Goal: Task Accomplishment & Management: Use online tool/utility

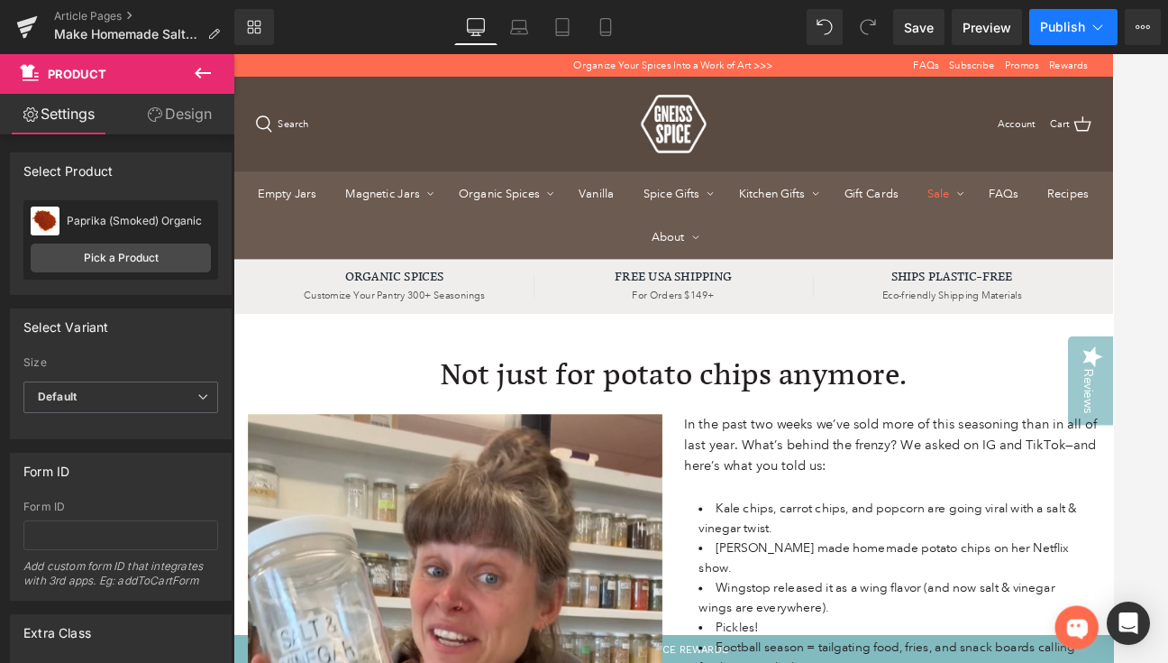
click at [1061, 25] on span "Publish" at bounding box center [1062, 27] width 45 height 14
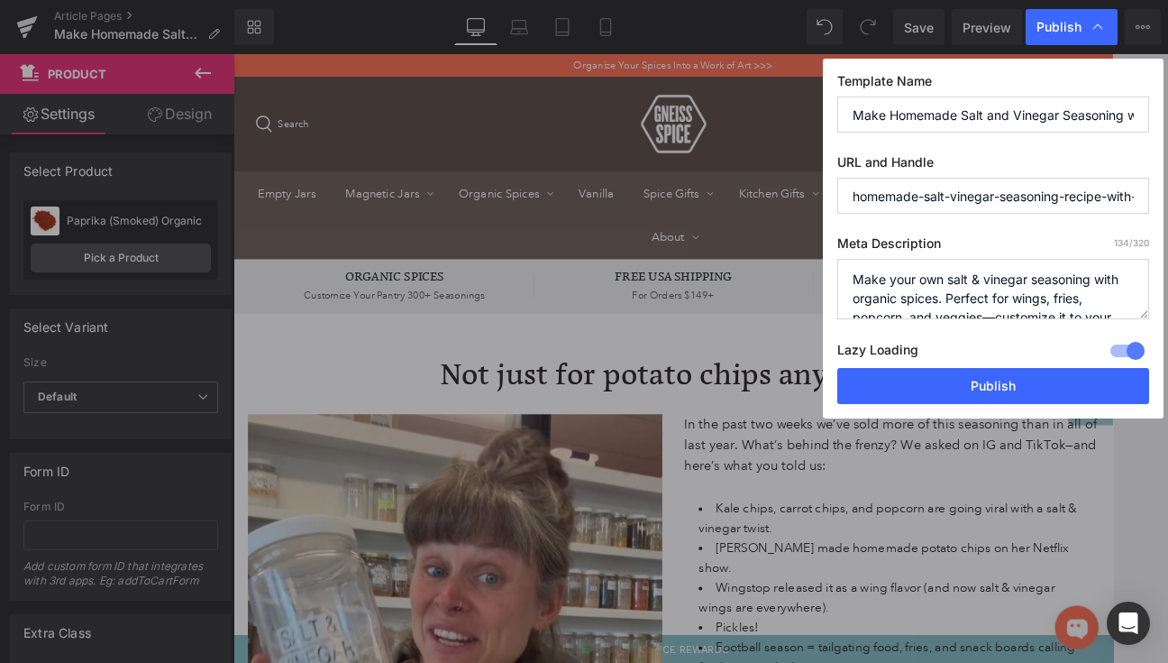
drag, startPoint x: 854, startPoint y: 114, endPoint x: 1218, endPoint y: 147, distance: 365.7
click at [1167, 147] on html "Product You are previewing how the will restyle your page. You can not edit Ele…" at bounding box center [584, 331] width 1168 height 663
click at [985, 114] on input "Make Homemade Salt and Vinegar Seasoning with Gneiss Spice" at bounding box center [993, 114] width 312 height 36
drag, startPoint x: 985, startPoint y: 114, endPoint x: 700, endPoint y: 98, distance: 285.3
click at [700, 98] on div "Publish Template Name Make Homemade Salt and Vinegar Seasoning with Gneiss Spic…" at bounding box center [584, 331] width 1168 height 663
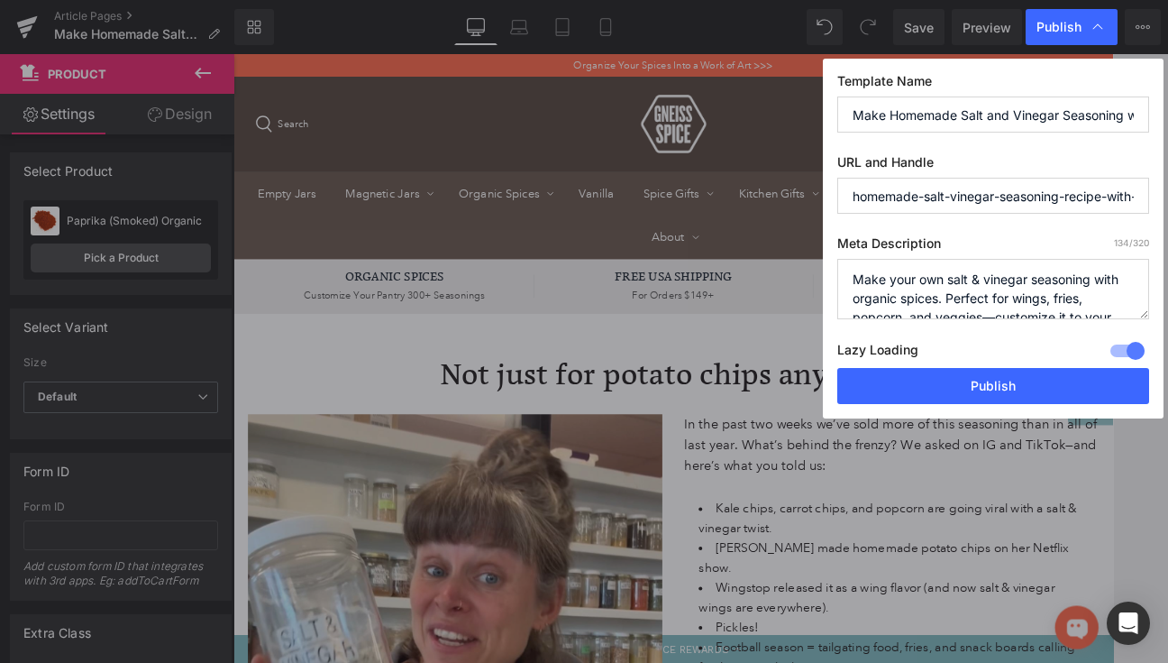
click at [862, 116] on input "Make Homemade Salt and Vinegar Seasoning with Gneiss Spice" at bounding box center [993, 114] width 312 height 36
drag, startPoint x: 853, startPoint y: 116, endPoint x: 1143, endPoint y: 114, distance: 290.3
click at [1143, 114] on input "Make Homemade Salt and Vinegar Seasoning with Gneiss Spice" at bounding box center [993, 114] width 312 height 36
click at [1059, 123] on input "Make Homemade Salt and Vinegar Seasoning with Gneiss Spice" at bounding box center [993, 114] width 312 height 36
drag, startPoint x: 1075, startPoint y: 121, endPoint x: 746, endPoint y: 101, distance: 329.6
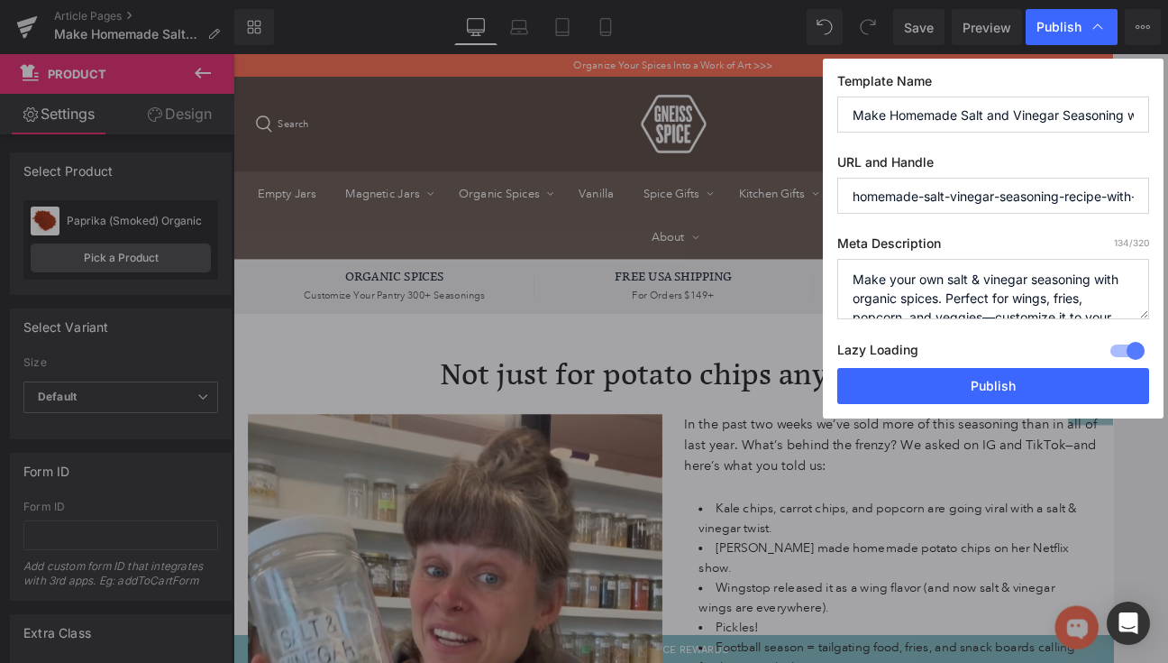
click at [746, 101] on div "Publish Template Name Make Homemade Salt and Vinegar Seasoning with Gneiss Spic…" at bounding box center [584, 331] width 1168 height 663
drag, startPoint x: 935, startPoint y: 118, endPoint x: 1110, endPoint y: 111, distance: 175.0
click at [1110, 111] on input "Make Homemade Salt and Vinegar Seasoning with Gneiss Spice" at bounding box center [993, 114] width 312 height 36
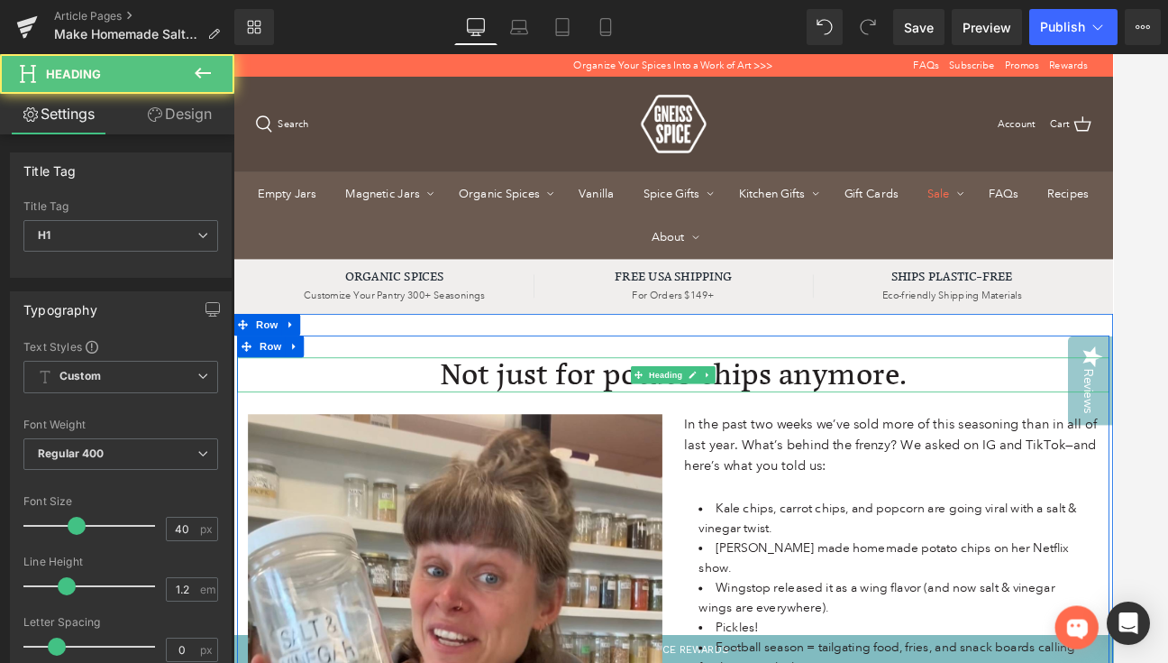
click at [769, 455] on div "Not just for potato chips anymore. Heading" at bounding box center [779, 451] width 1082 height 43
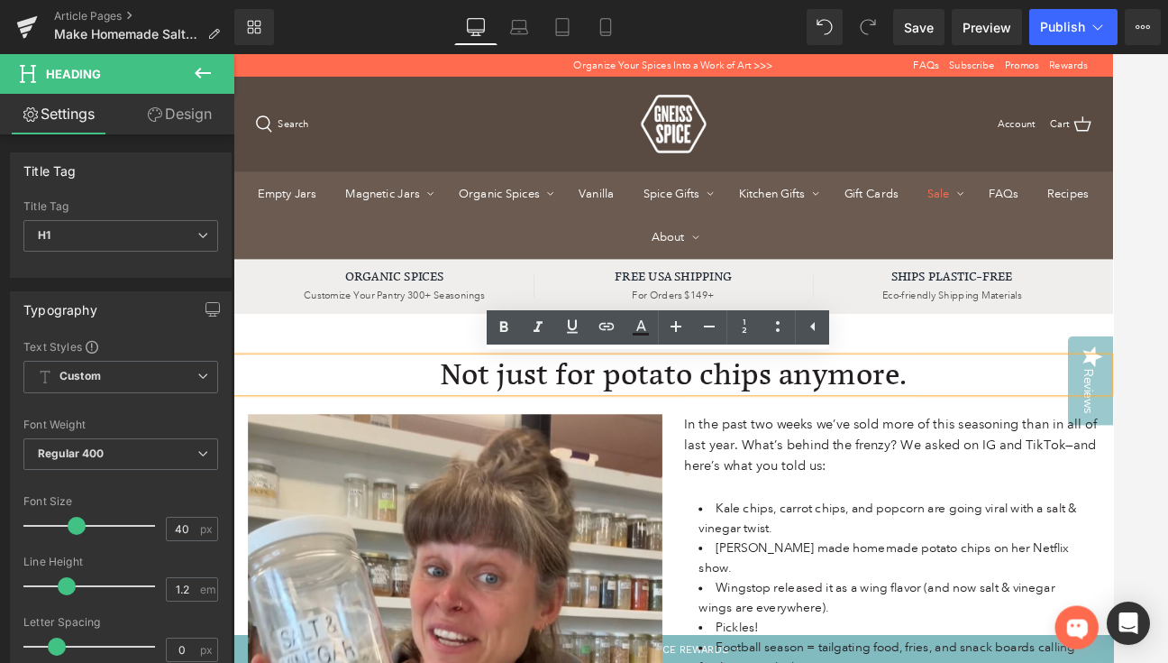
click at [755, 454] on h1 "Not just for potato chips anymore." at bounding box center [779, 451] width 1082 height 43
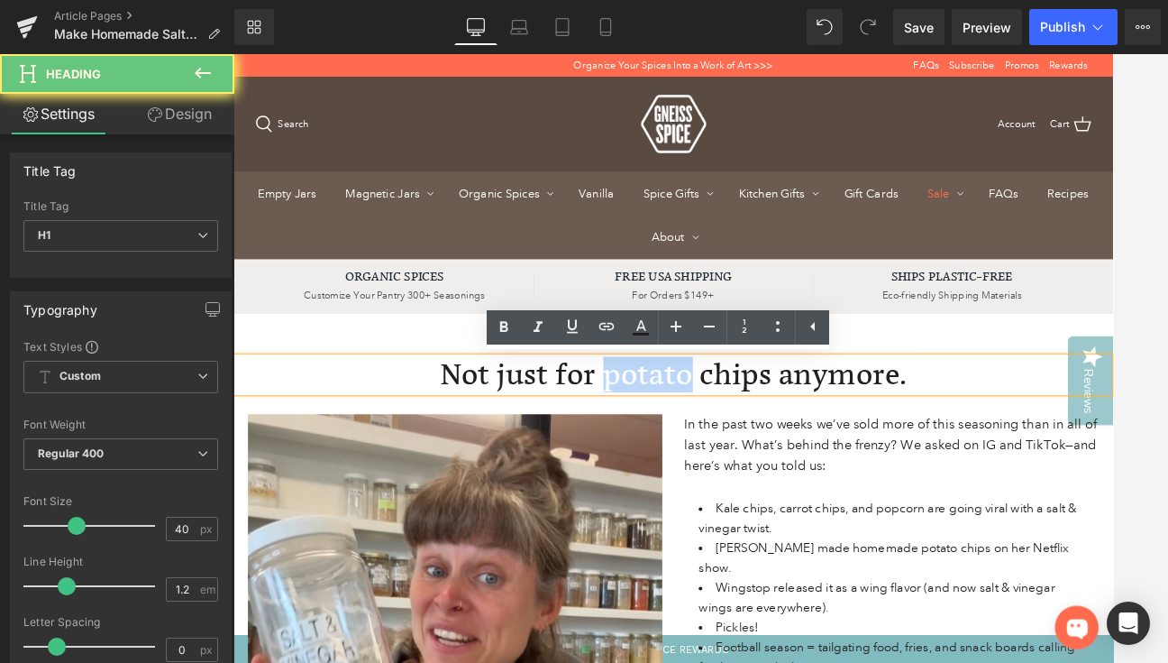
click at [755, 454] on h1 "Not just for potato chips anymore." at bounding box center [779, 451] width 1082 height 43
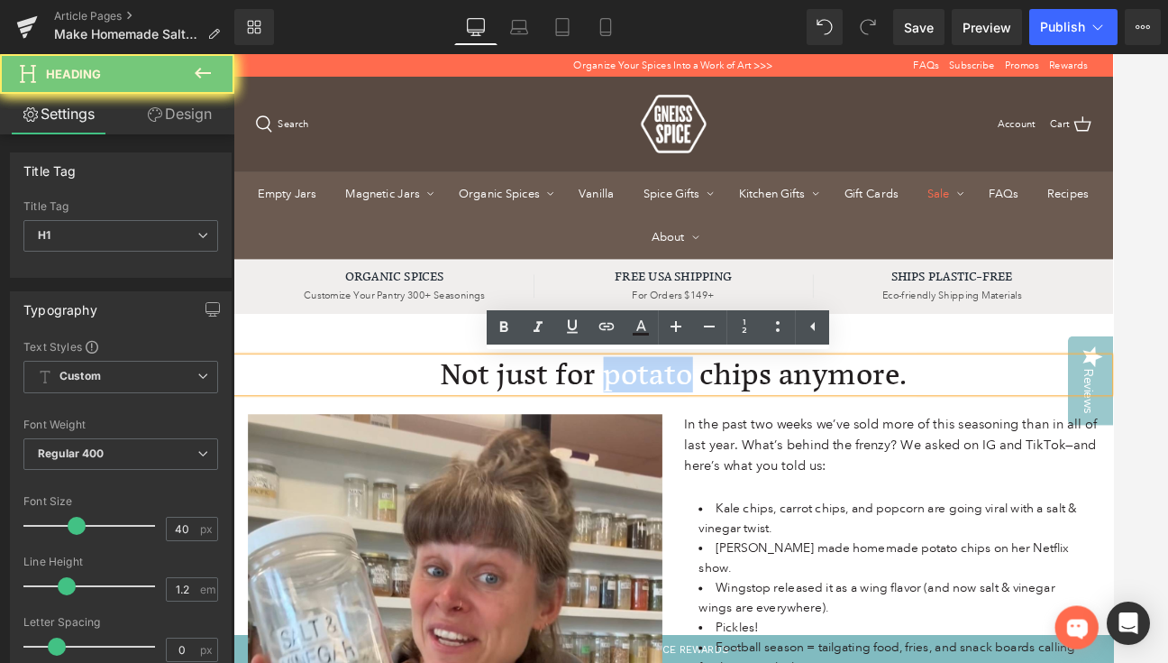
click at [755, 454] on h1 "Not just for potato chips anymore." at bounding box center [779, 451] width 1082 height 43
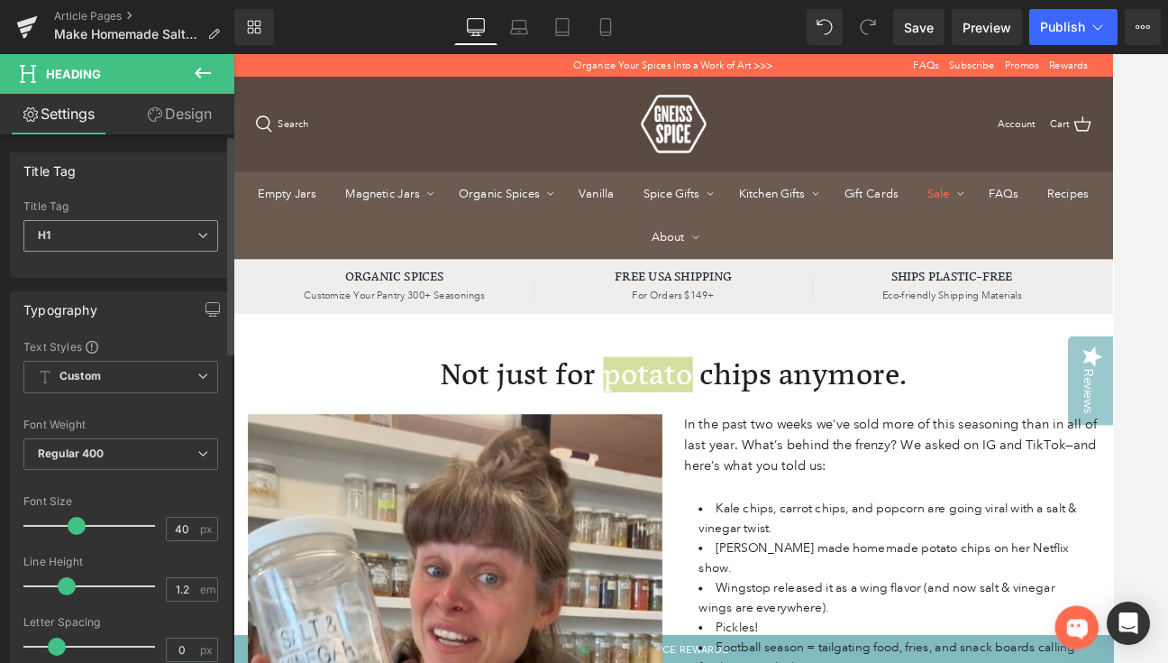
click at [202, 242] on span "H1" at bounding box center [120, 236] width 195 height 32
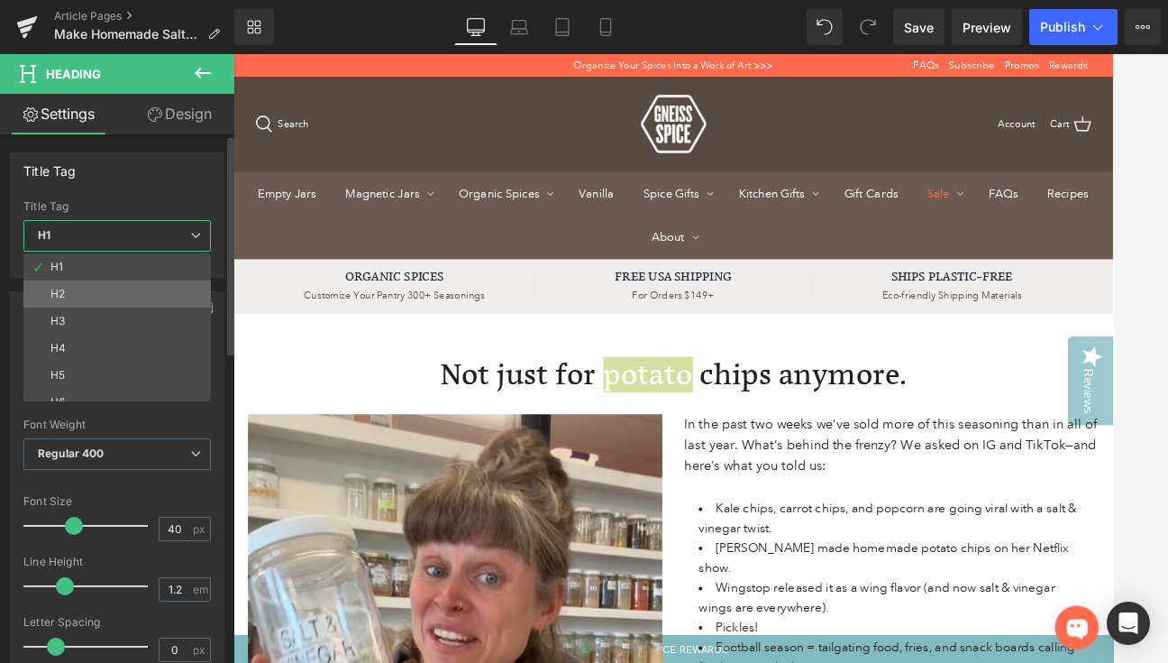
click at [164, 288] on li "H2" at bounding box center [121, 293] width 196 height 27
type input "32"
type input "100"
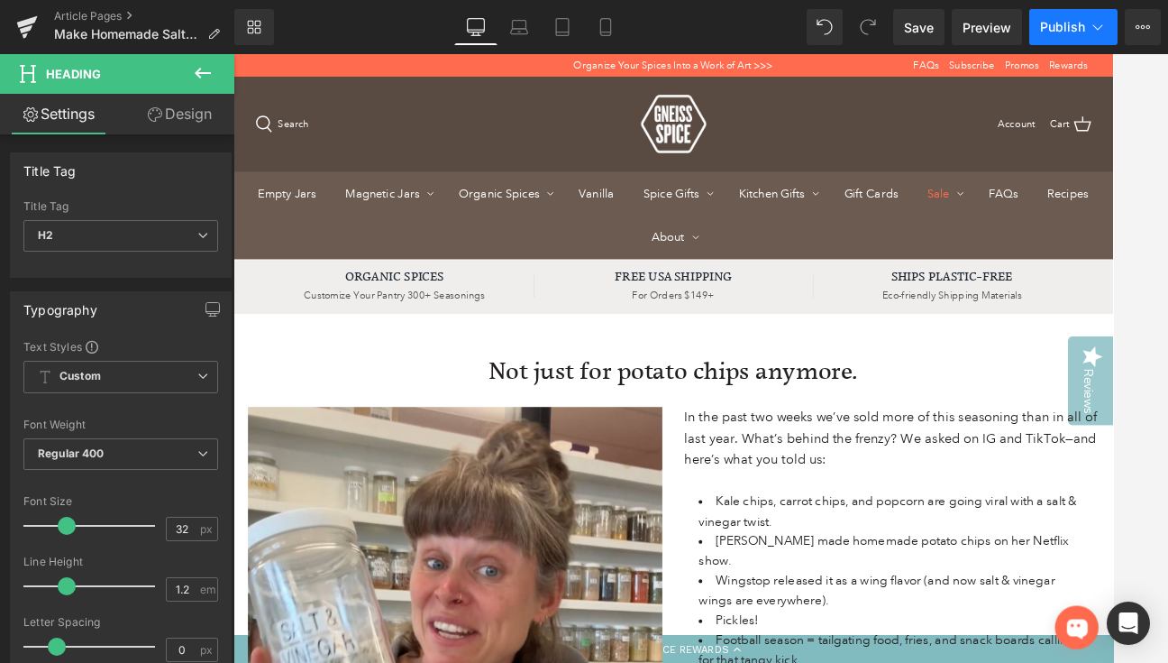
click at [1084, 22] on span "Publish" at bounding box center [1062, 27] width 45 height 14
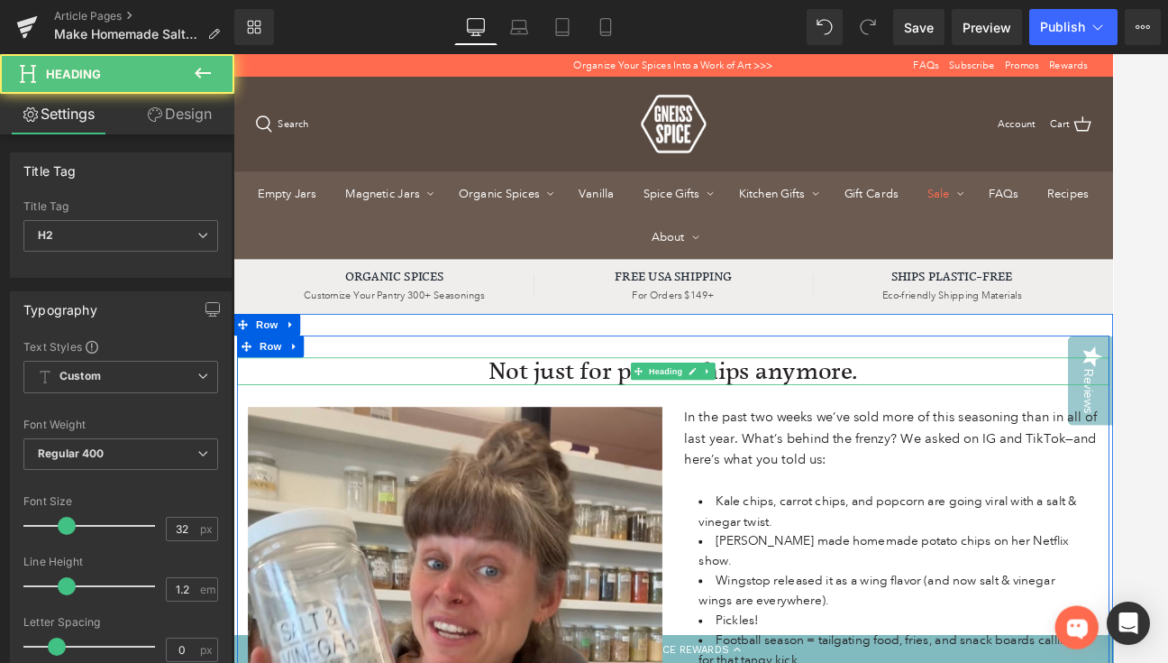
click at [835, 444] on h2 "Not just for potato chips anymore." at bounding box center [779, 447] width 1082 height 34
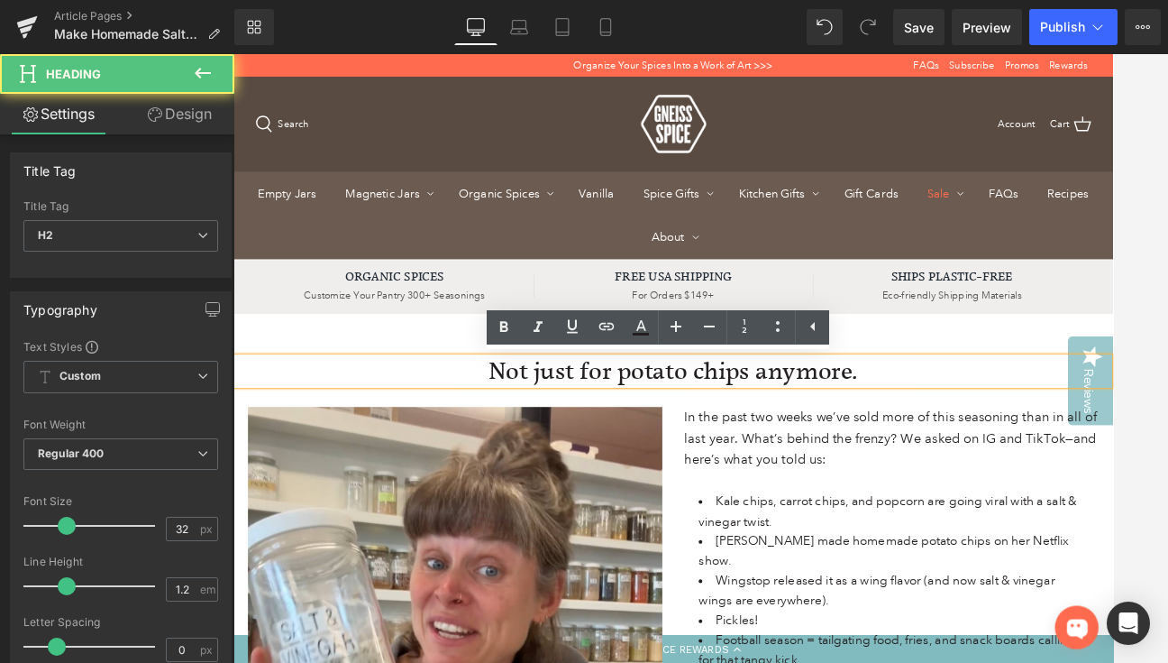
click at [872, 447] on h2 "Not just for potato chips anymore." at bounding box center [779, 447] width 1082 height 34
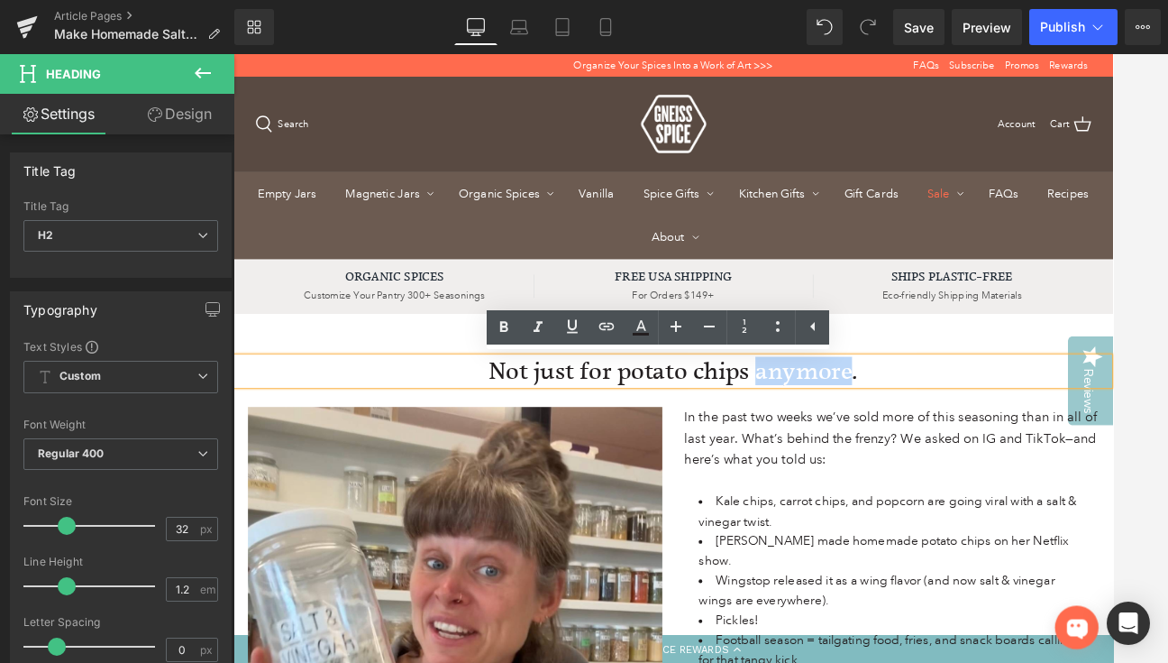
click at [872, 447] on h2 "Not just for potato chips anymore." at bounding box center [779, 447] width 1082 height 34
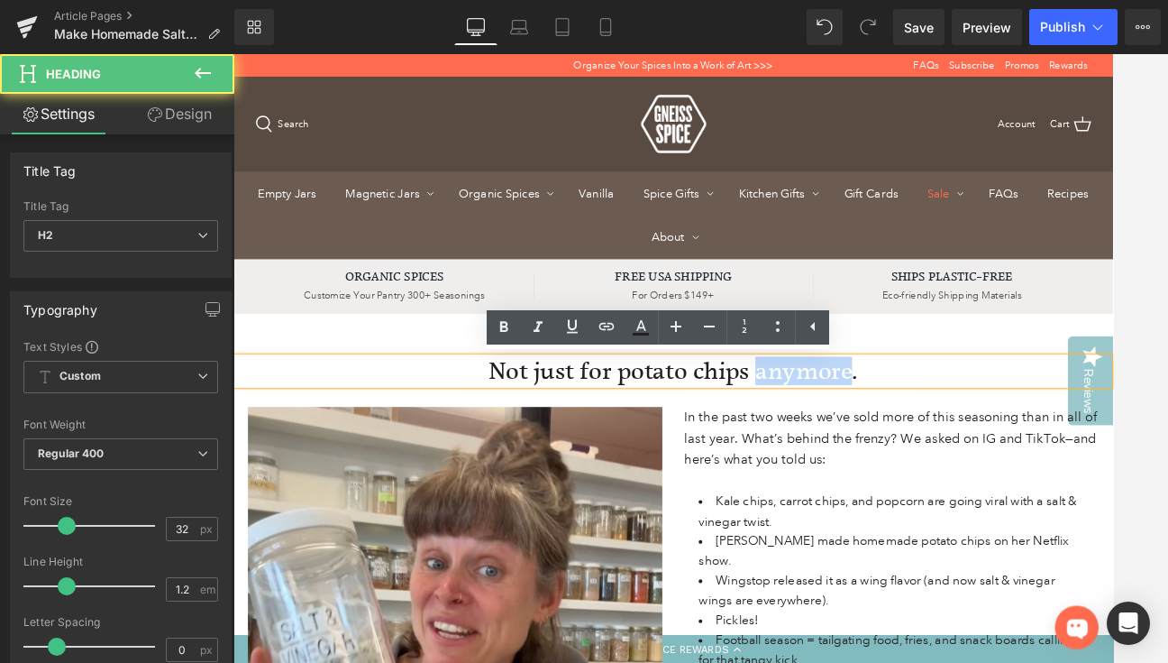
click at [872, 447] on h2 "Not just for potato chips anymore." at bounding box center [779, 447] width 1082 height 34
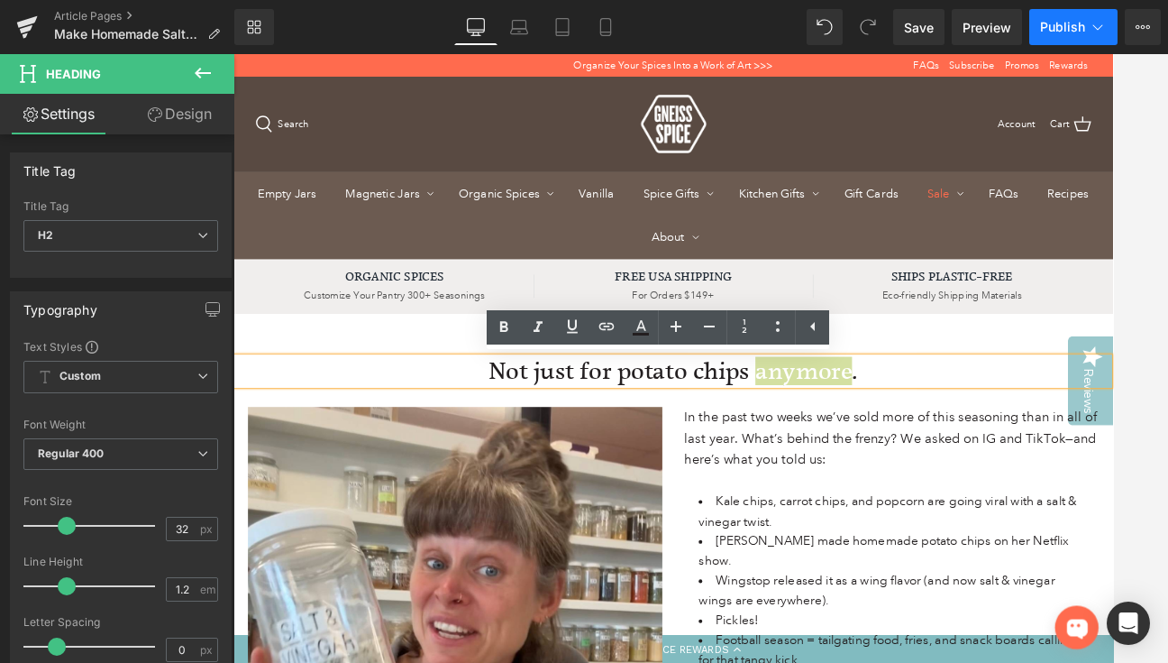
click at [1066, 32] on span "Publish" at bounding box center [1062, 27] width 45 height 14
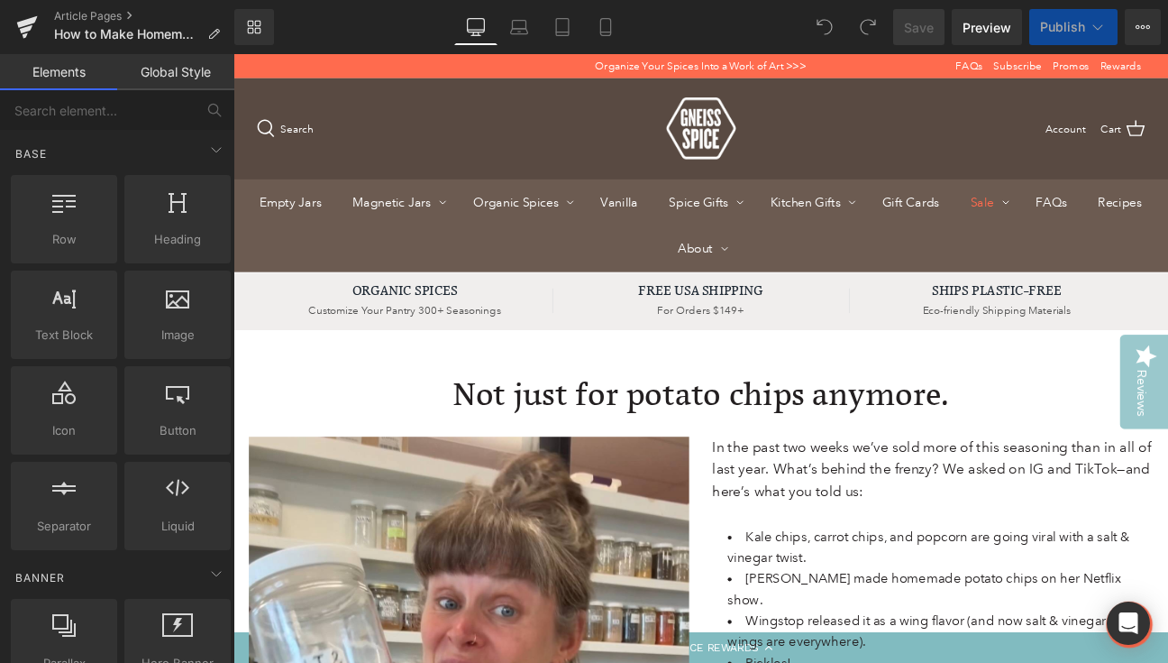
scroll to position [45, 0]
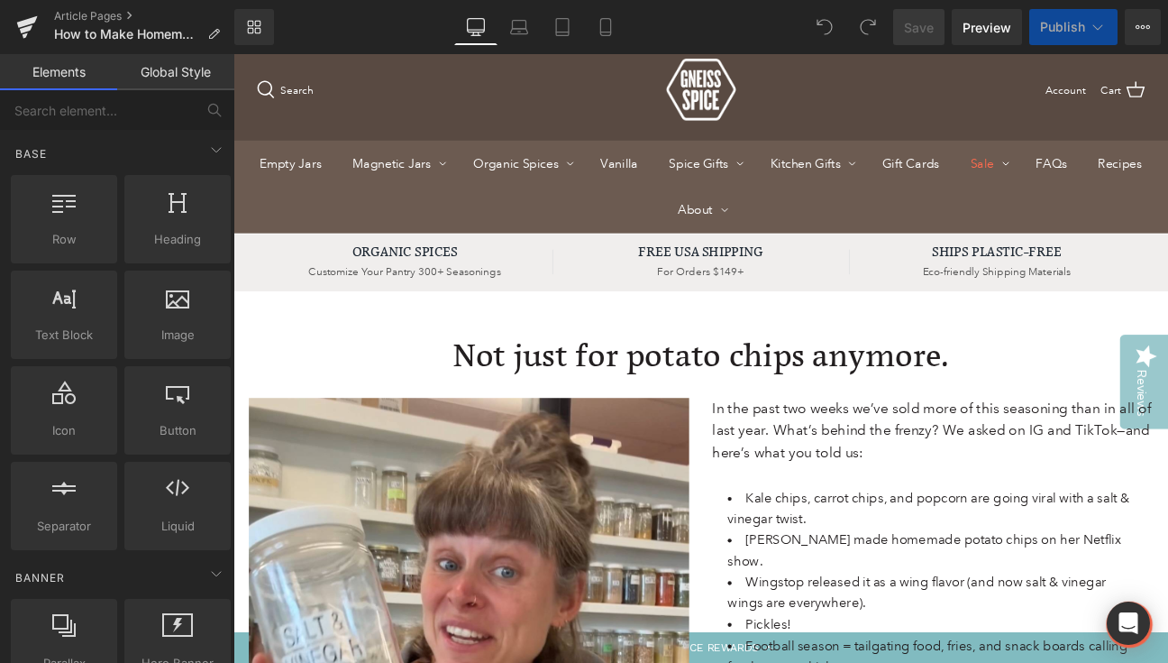
click at [559, 406] on h1 "Not just for potato chips anymore." at bounding box center [779, 406] width 1082 height 43
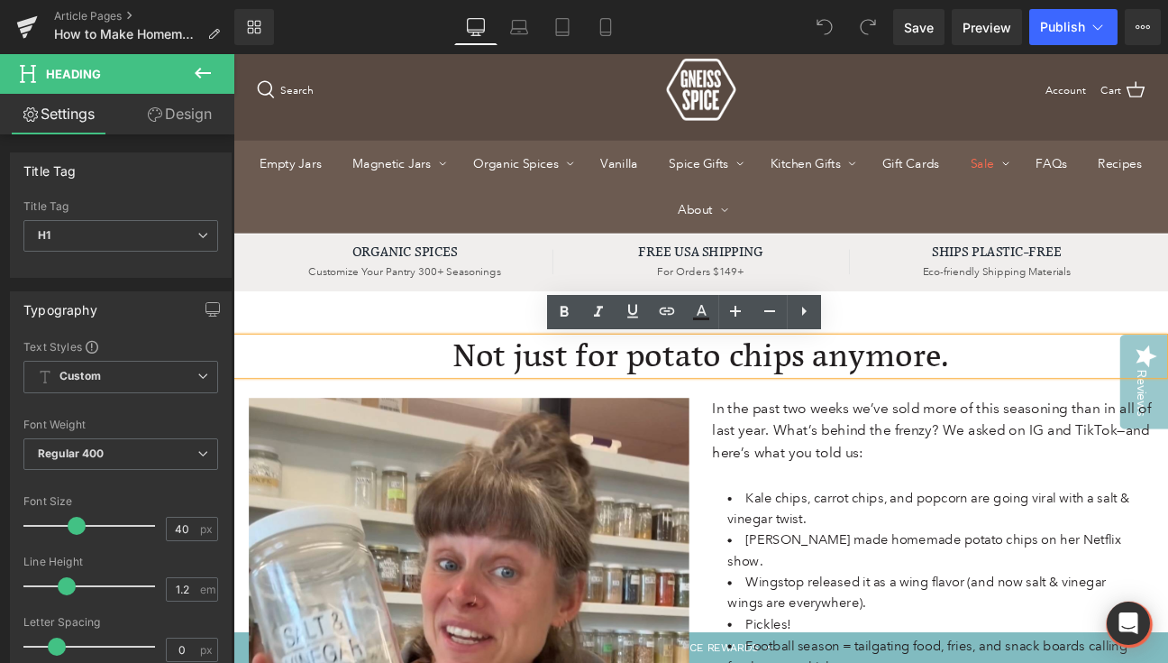
scroll to position [0, 0]
click at [1065, 32] on span "Publish" at bounding box center [1062, 27] width 45 height 14
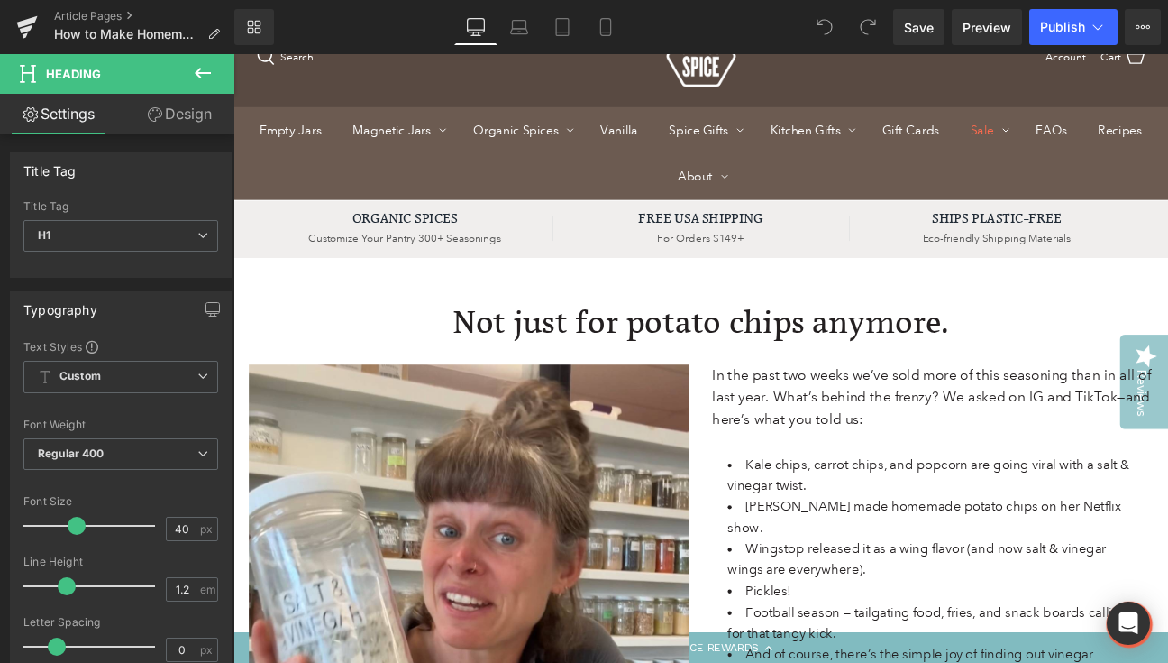
scroll to position [87, 0]
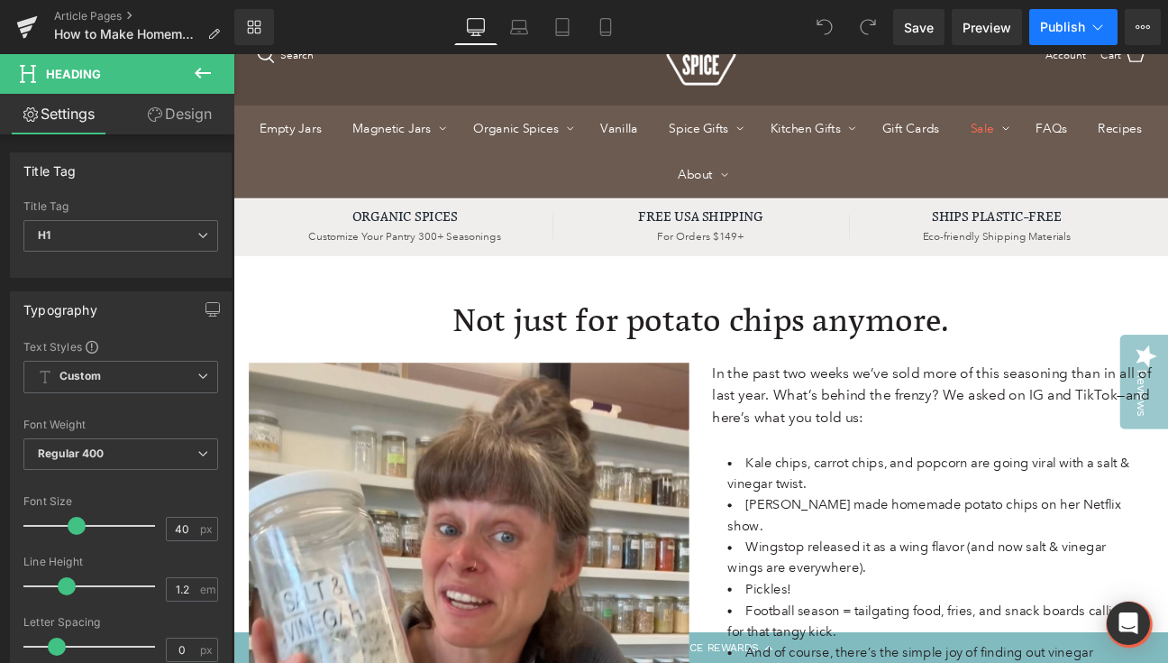
click at [1064, 23] on span "Publish" at bounding box center [1062, 27] width 45 height 14
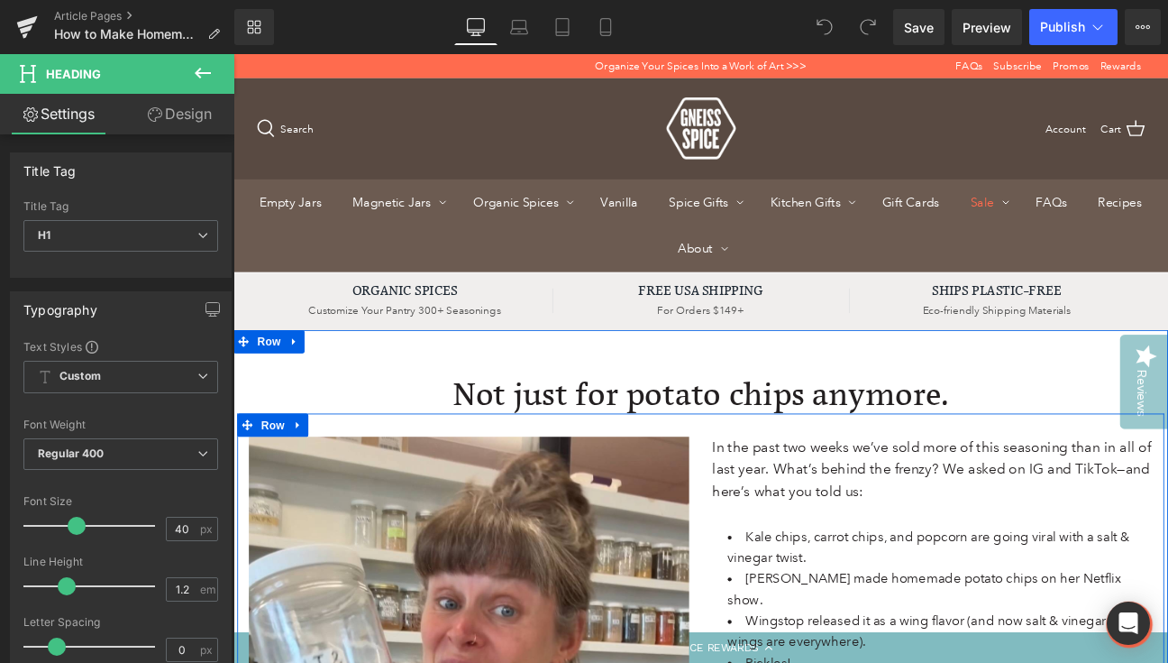
scroll to position [0, 0]
